Goal: Contribute content

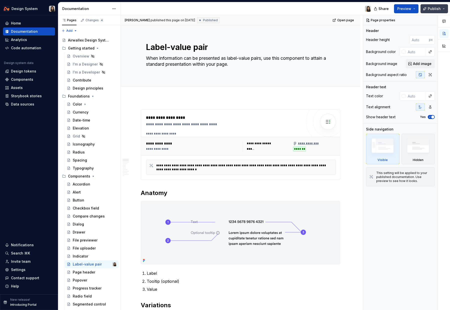
click at [446, 10] on button "Publish" at bounding box center [435, 8] width 28 height 9
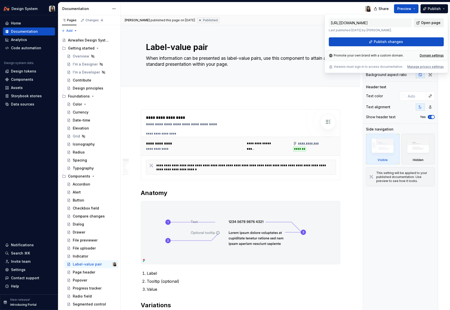
click at [436, 24] on span "Open page" at bounding box center [431, 22] width 20 height 5
click at [445, 8] on button "Publish" at bounding box center [435, 8] width 28 height 9
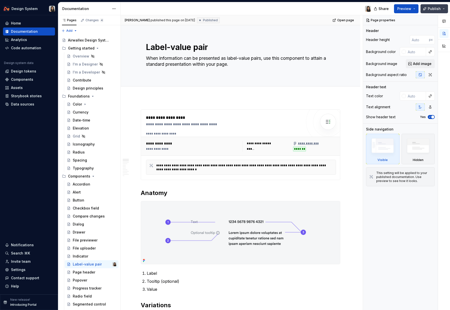
click at [445, 8] on button "Publish" at bounding box center [435, 8] width 28 height 9
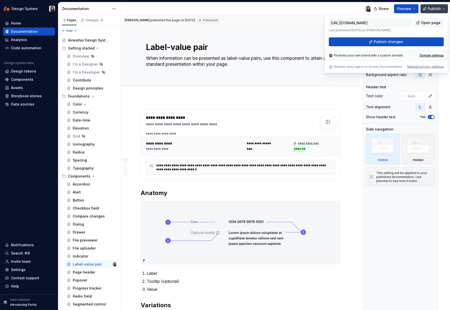
click at [445, 8] on button "Publish" at bounding box center [435, 8] width 28 height 9
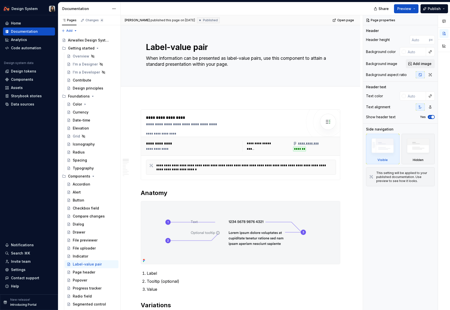
type textarea "*"
